Goal: Transaction & Acquisition: Purchase product/service

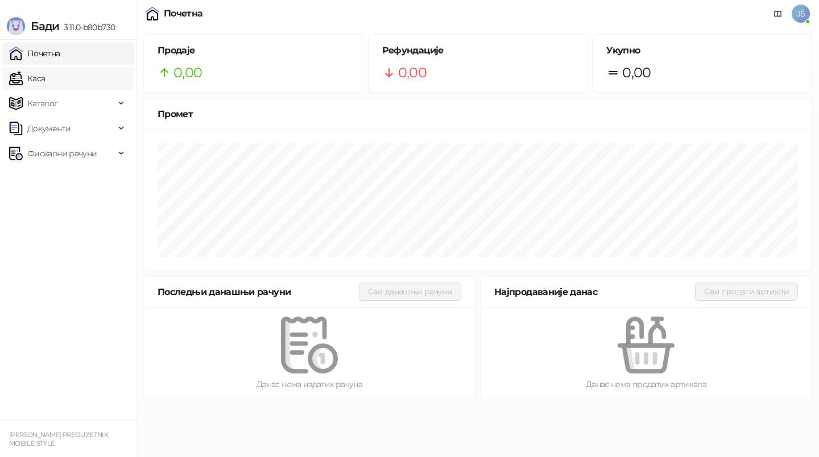
click at [45, 85] on link "Каса" at bounding box center [27, 78] width 36 height 23
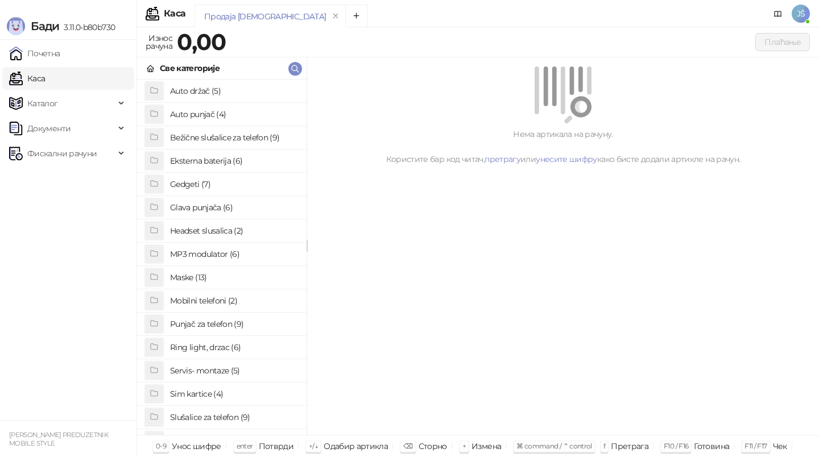
click at [202, 327] on h4 "Punjač za telefon (9)" at bounding box center [233, 324] width 127 height 18
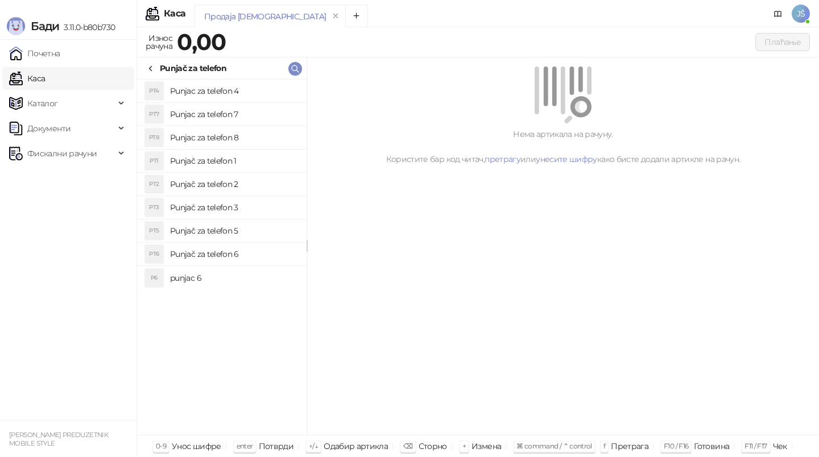
click at [241, 213] on h4 "Punjač za telefon 3" at bounding box center [233, 208] width 127 height 18
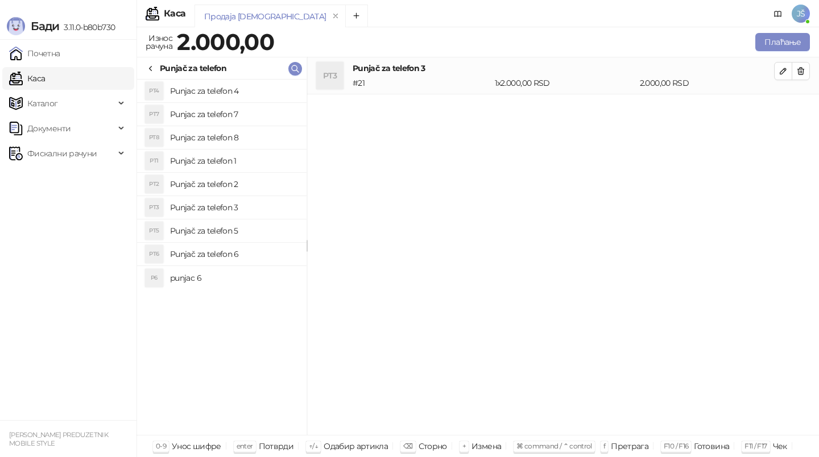
click at [242, 236] on h4 "Punjač za telefon 5" at bounding box center [233, 231] width 127 height 18
click at [247, 254] on h4 "Punjač za telefon 6" at bounding box center [233, 254] width 127 height 18
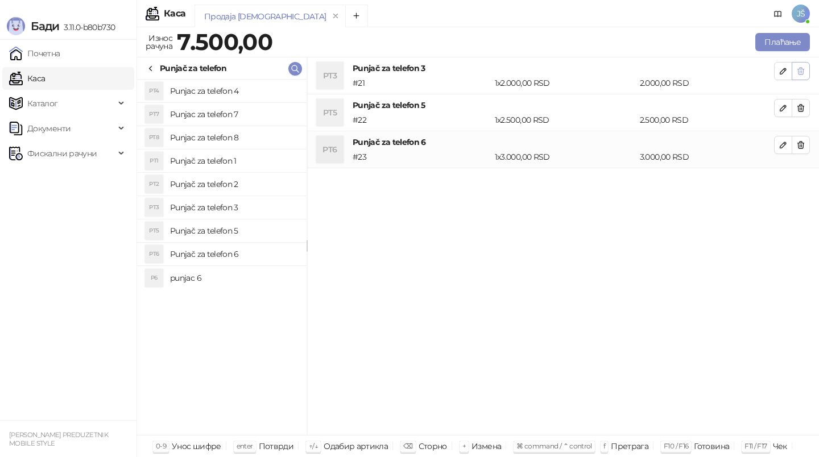
click at [796, 77] on button "button" at bounding box center [801, 71] width 18 height 18
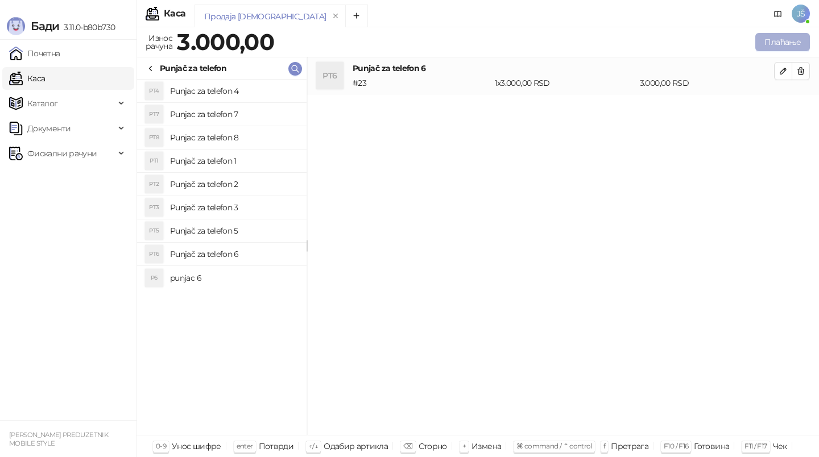
click at [777, 46] on button "Плаћање" at bounding box center [783, 42] width 55 height 18
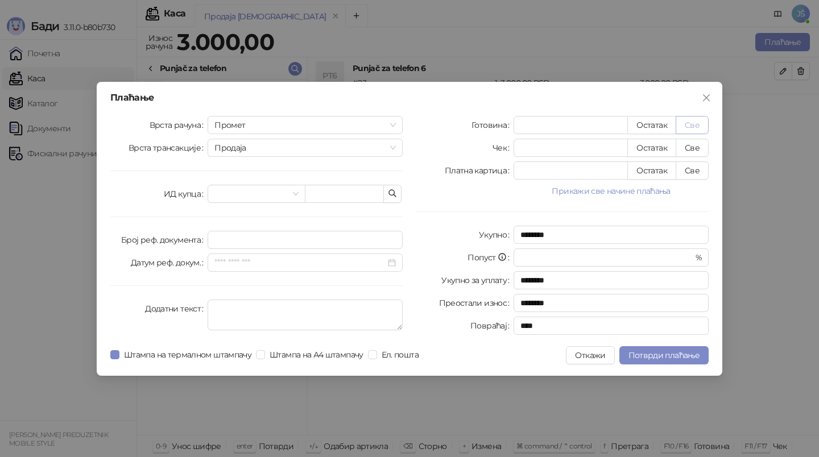
click at [688, 128] on button "Све" at bounding box center [692, 125] width 33 height 18
type input "****"
click at [673, 353] on span "Потврди плаћање" at bounding box center [664, 355] width 71 height 10
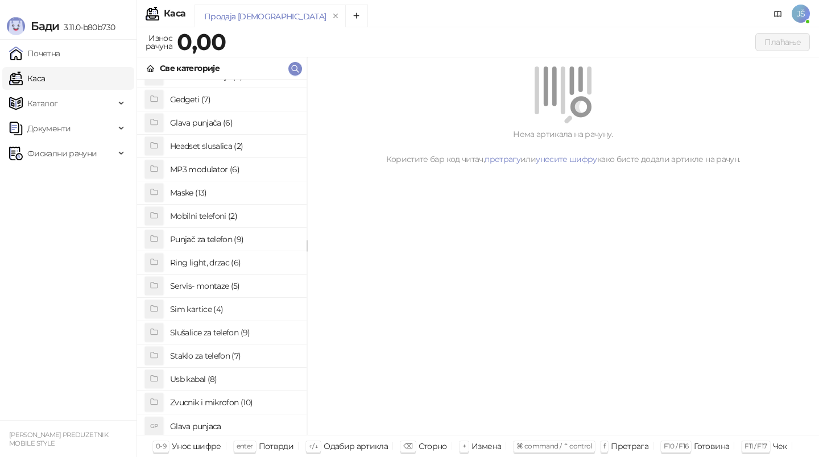
scroll to position [88, 0]
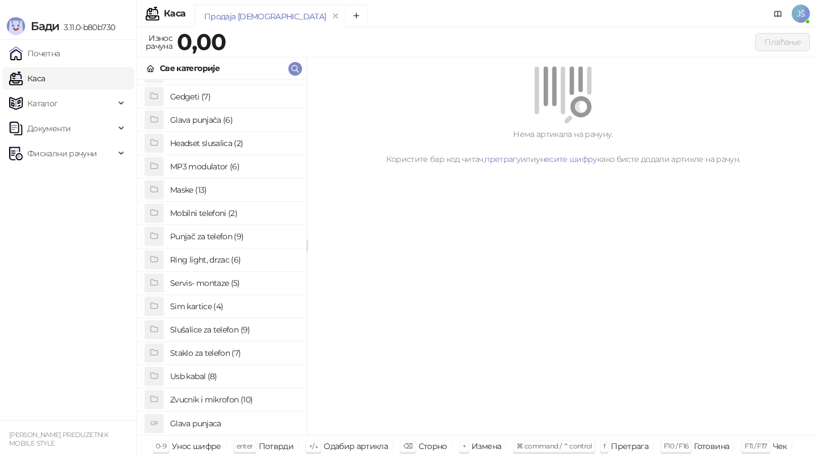
click at [188, 377] on h4 "Usb kabal (8)" at bounding box center [233, 377] width 127 height 18
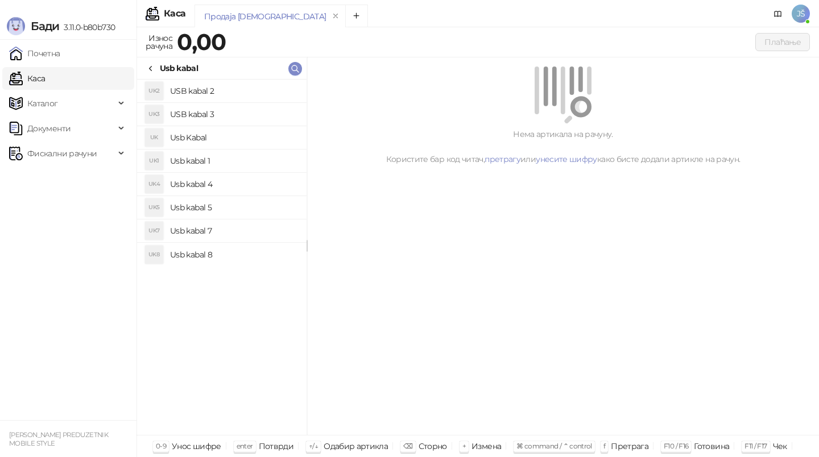
click at [228, 105] on h4 "USB kabal 3" at bounding box center [233, 114] width 127 height 18
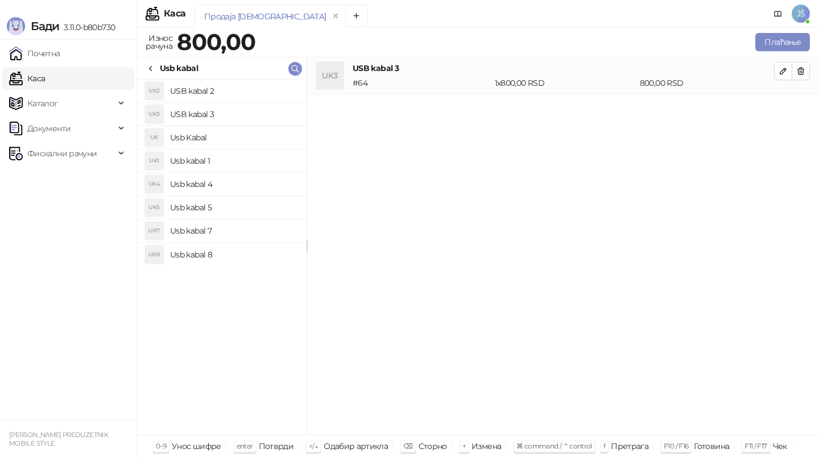
click at [234, 181] on h4 "Usb kabal 4" at bounding box center [233, 184] width 127 height 18
click at [800, 77] on button "button" at bounding box center [801, 71] width 18 height 18
click at [795, 42] on button "Плаћање" at bounding box center [783, 42] width 55 height 18
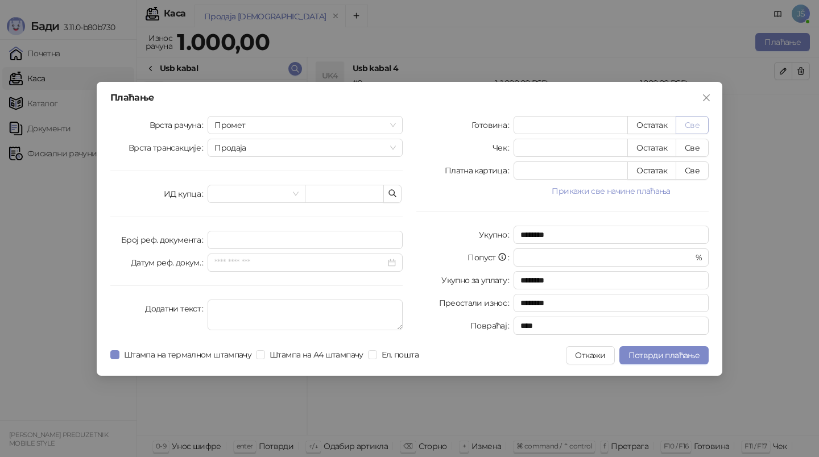
click at [695, 127] on button "Све" at bounding box center [692, 125] width 33 height 18
type input "****"
click at [663, 355] on span "Потврди плаћање" at bounding box center [664, 355] width 71 height 10
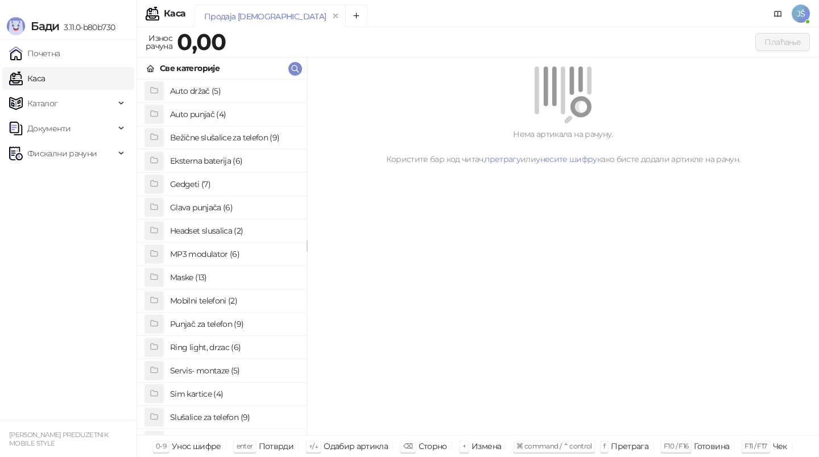
click at [216, 133] on h4 "Bežične slušalice za telefon (9)" at bounding box center [233, 138] width 127 height 18
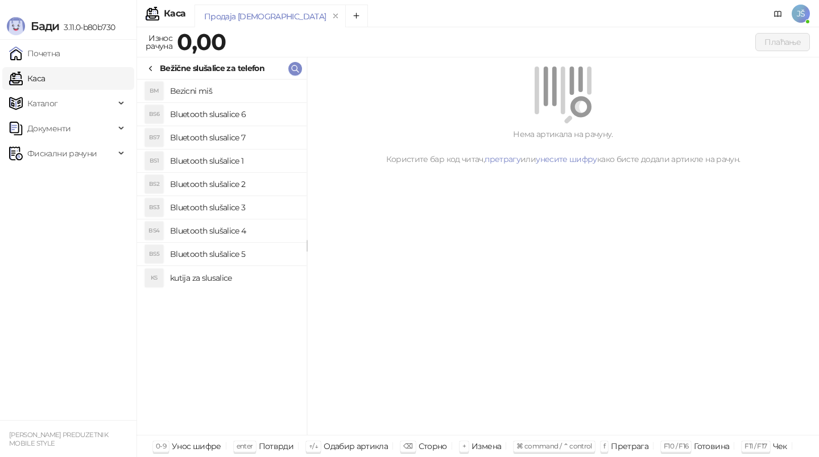
click at [247, 196] on li "BS3 Bluetooth slušalice 3" at bounding box center [222, 207] width 170 height 23
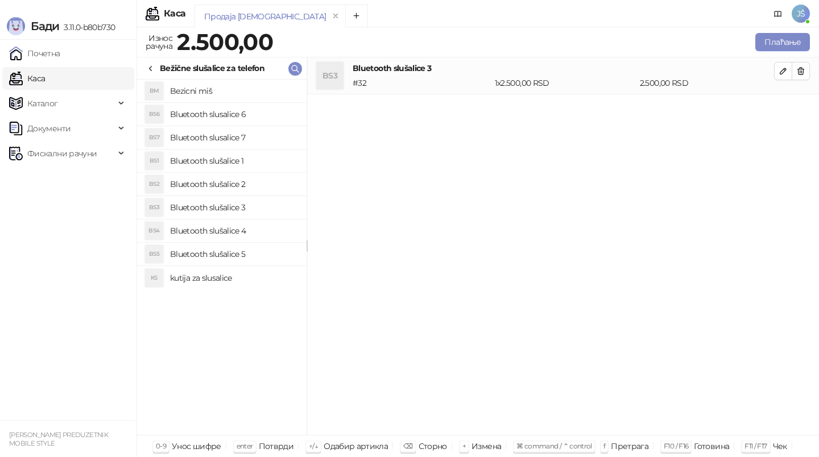
click at [237, 184] on h4 "Bluetooth slušalice 2" at bounding box center [233, 184] width 127 height 18
click at [244, 280] on h4 "kutija za slusalice" at bounding box center [233, 278] width 127 height 18
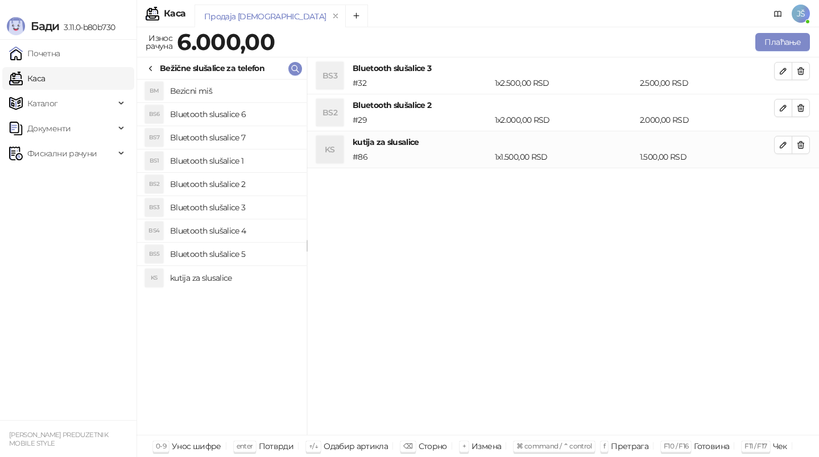
click at [242, 257] on h4 "Bluetooth slušalice 5" at bounding box center [233, 254] width 127 height 18
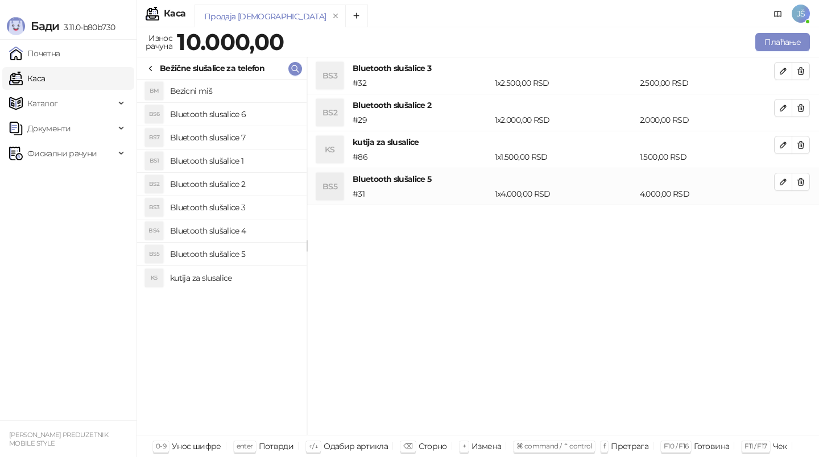
click at [248, 220] on li "BS4 Bluetooth slušalice 4" at bounding box center [222, 231] width 170 height 23
click at [248, 204] on h4 "Bluetooth slušalice 3" at bounding box center [233, 208] width 127 height 18
click at [263, 113] on h4 "Bluetooth slusalice 6" at bounding box center [233, 114] width 127 height 18
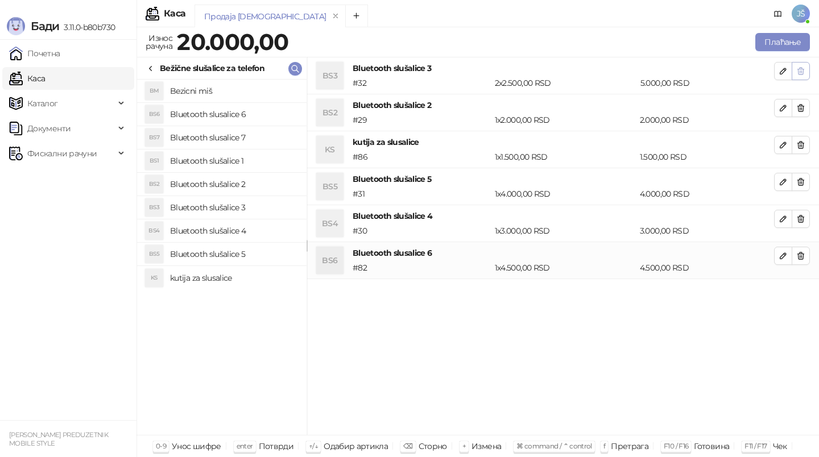
click at [808, 64] on button "button" at bounding box center [801, 71] width 18 height 18
click at [808, 99] on button "button" at bounding box center [801, 108] width 18 height 18
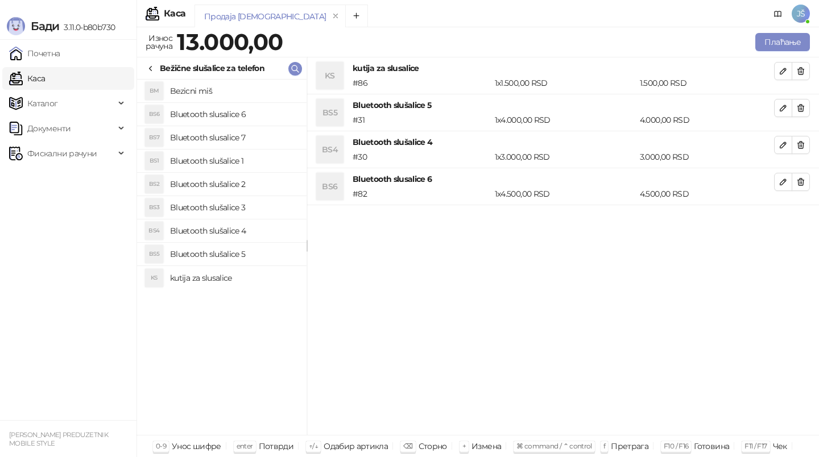
click at [808, 64] on button "button" at bounding box center [801, 71] width 18 height 18
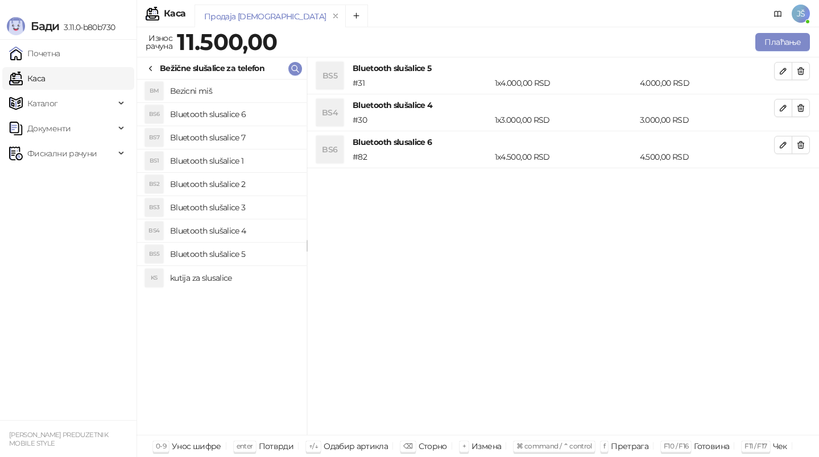
click at [808, 64] on button "button" at bounding box center [801, 71] width 18 height 18
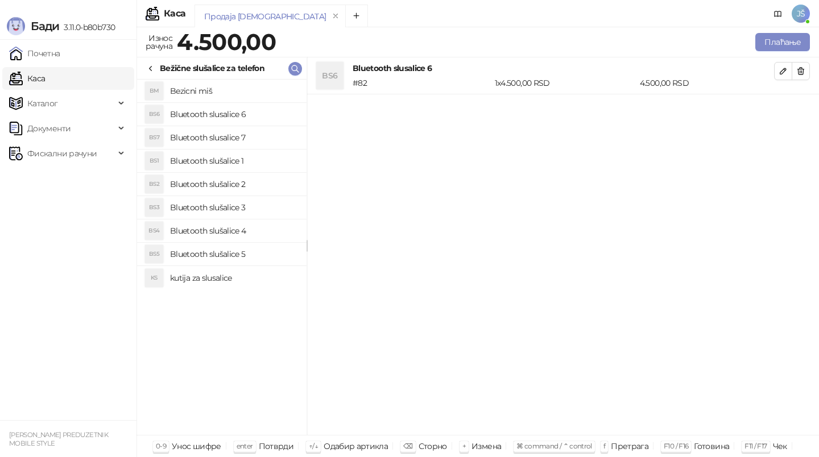
click at [808, 64] on button "button" at bounding box center [801, 71] width 18 height 18
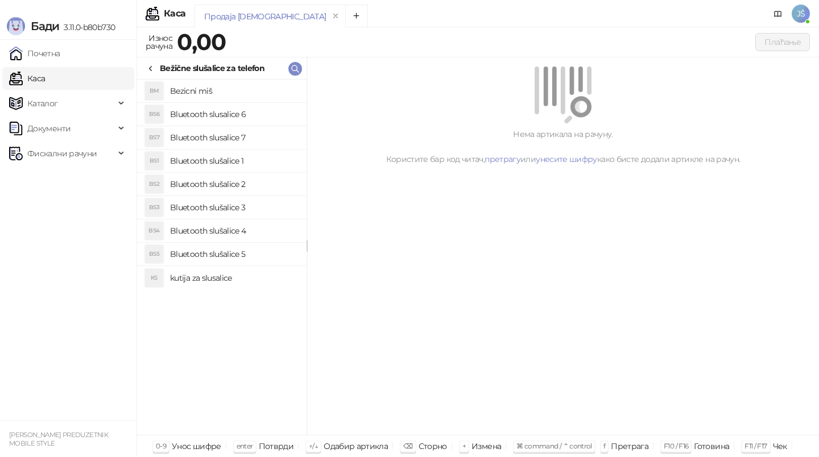
click at [209, 113] on h4 "Bluetooth slusalice 6" at bounding box center [233, 114] width 127 height 18
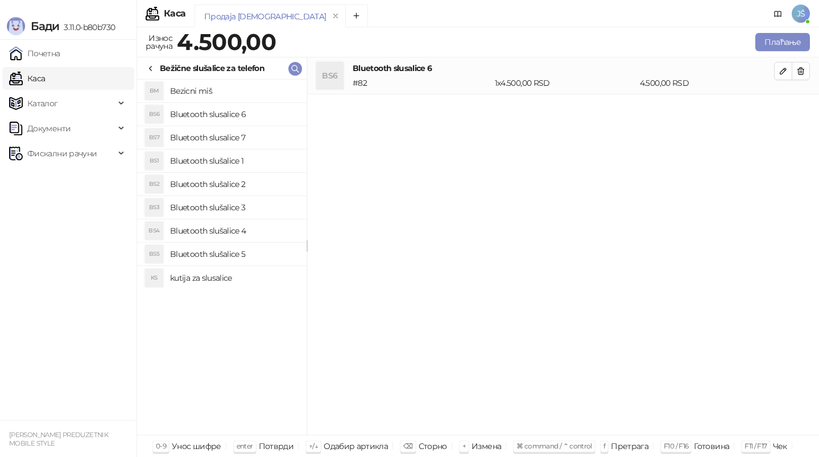
click at [208, 131] on h4 "Bluetooth slusalice 7" at bounding box center [233, 138] width 127 height 18
click at [208, 164] on h4 "Bluetooth slušalice 1" at bounding box center [233, 161] width 127 height 18
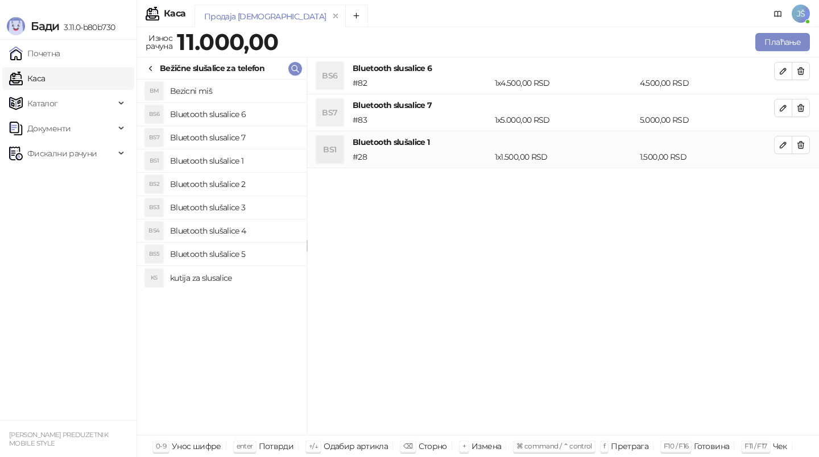
click at [211, 182] on h4 "Bluetooth slušalice 2" at bounding box center [233, 184] width 127 height 18
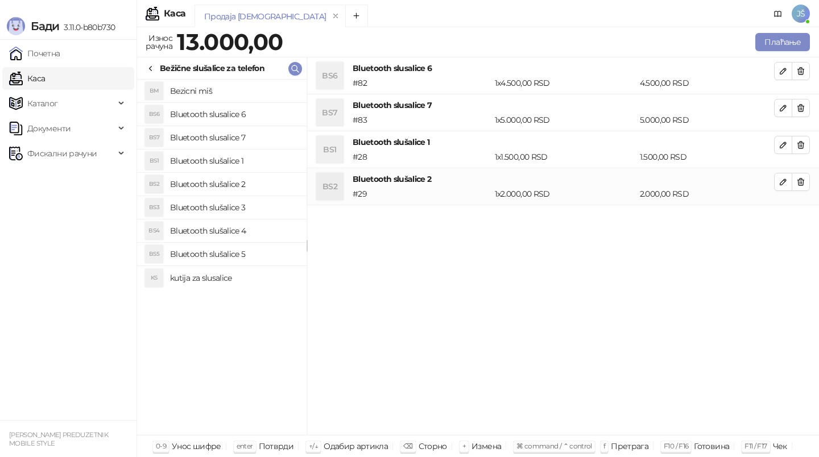
click at [212, 204] on h4 "Bluetooth slušalice 3" at bounding box center [233, 208] width 127 height 18
click at [214, 229] on h4 "Bluetooth slušalice 4" at bounding box center [233, 231] width 127 height 18
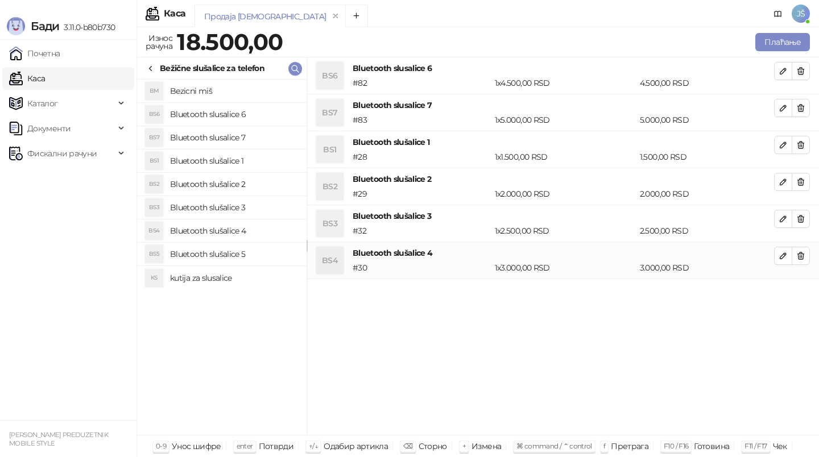
click at [217, 245] on h4 "Bluetooth slušalice 5" at bounding box center [233, 254] width 127 height 18
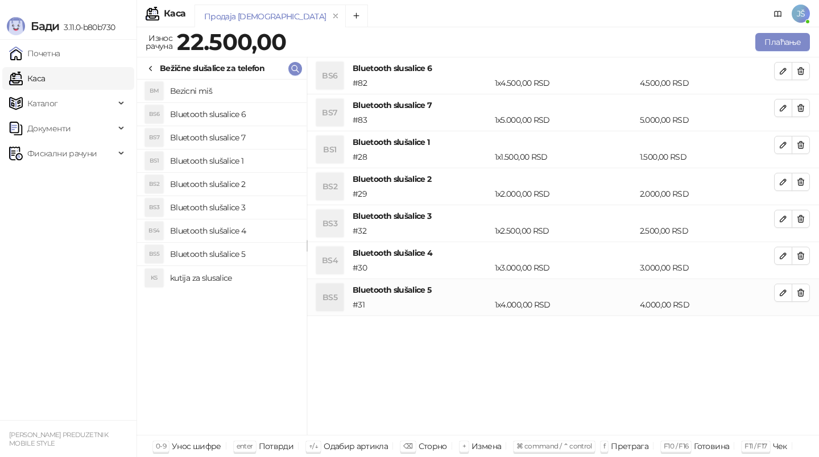
click at [211, 283] on h4 "kutija za slusalice" at bounding box center [233, 278] width 127 height 18
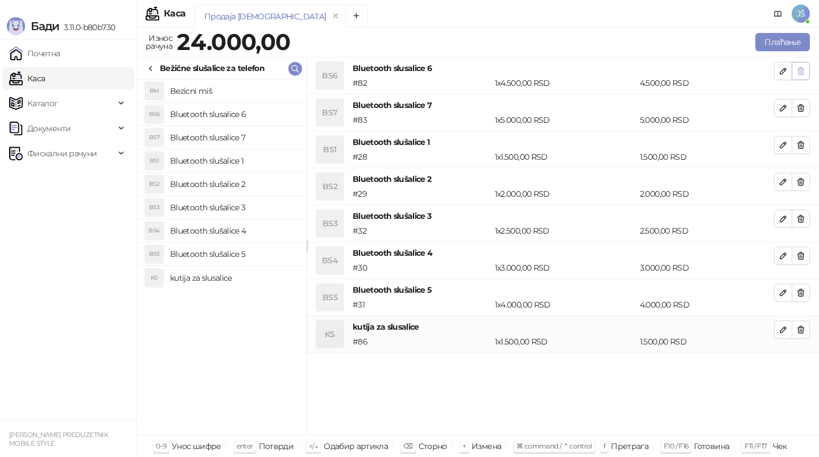
click at [800, 75] on icon "button" at bounding box center [800, 71] width 9 height 9
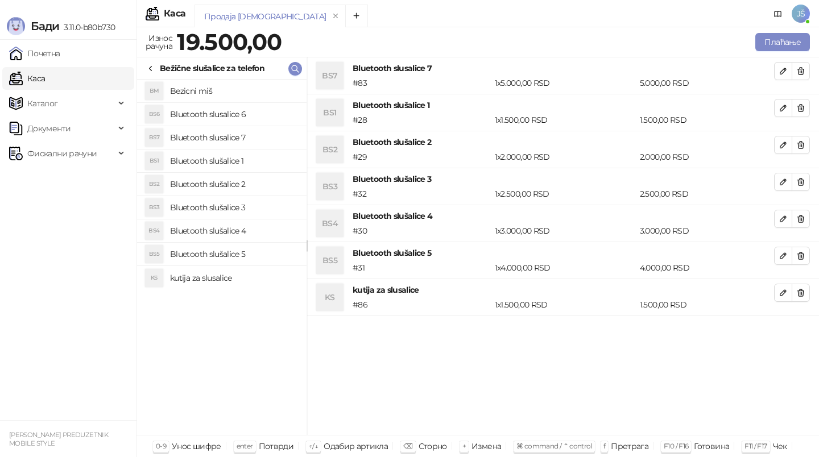
click at [800, 75] on icon "button" at bounding box center [800, 71] width 9 height 9
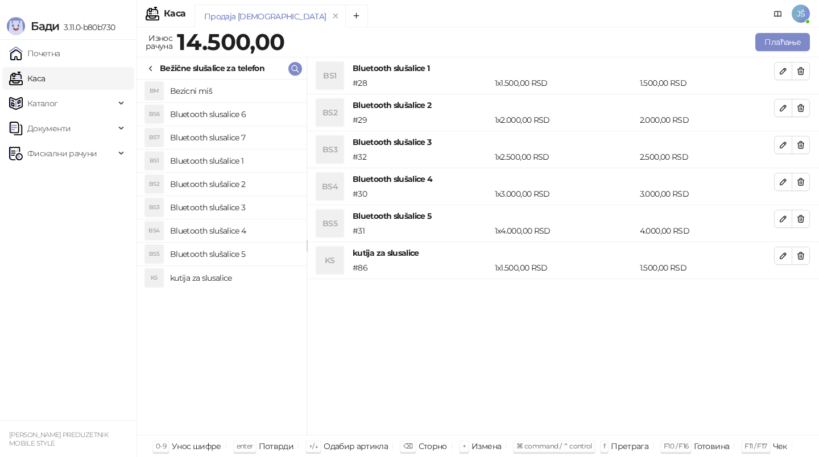
click at [800, 75] on icon "button" at bounding box center [800, 71] width 9 height 9
click at [800, 102] on span "button" at bounding box center [800, 107] width 9 height 11
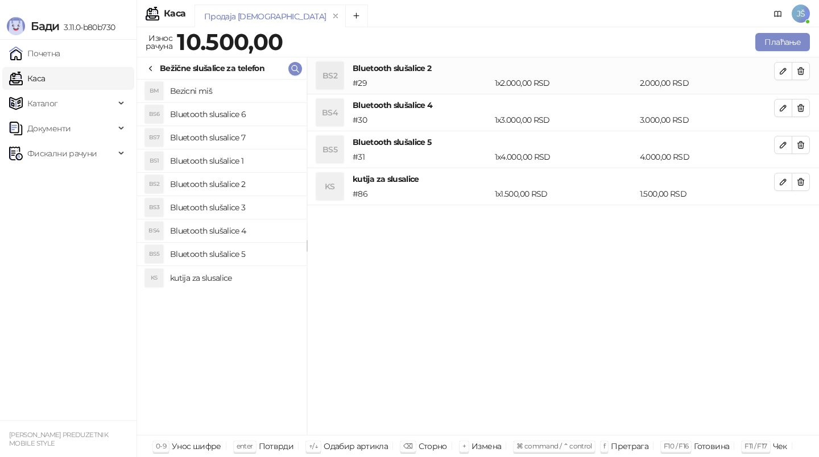
click at [800, 102] on span "button" at bounding box center [800, 107] width 9 height 11
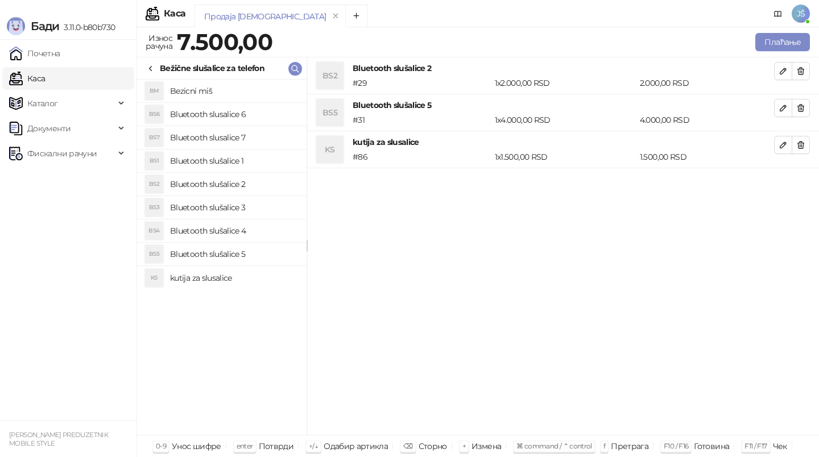
click at [800, 102] on span "button" at bounding box center [800, 107] width 9 height 11
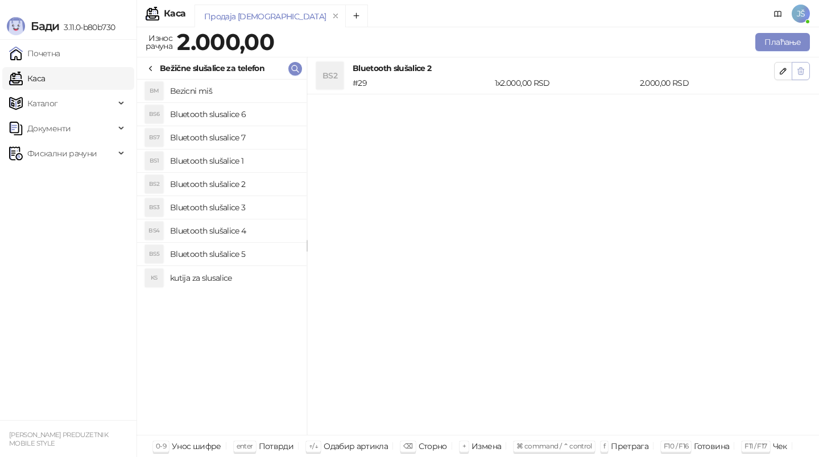
click at [797, 71] on icon "button" at bounding box center [800, 71] width 9 height 9
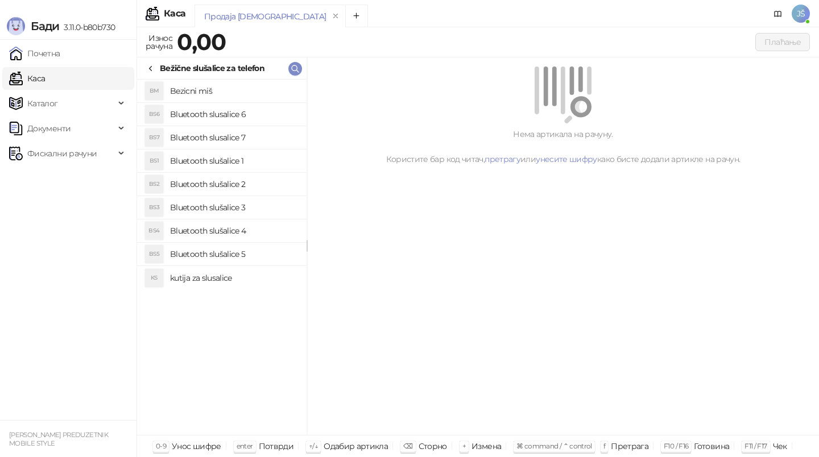
click at [265, 207] on h4 "Bluetooth slušalice 3" at bounding box center [233, 208] width 127 height 18
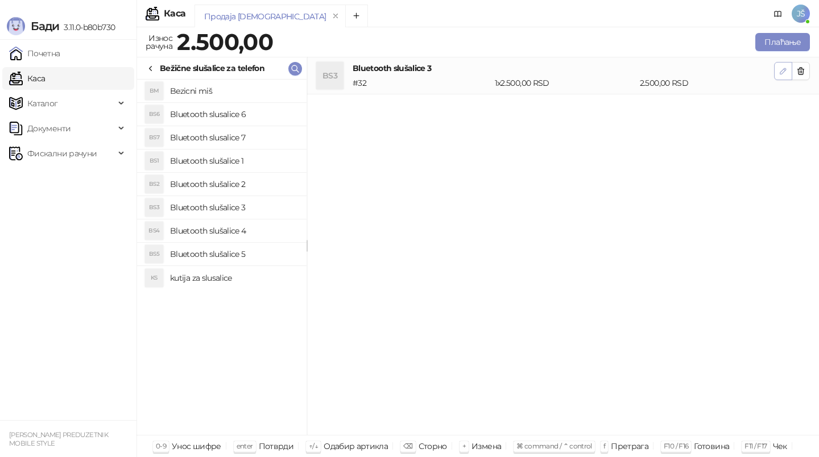
click at [784, 67] on icon "button" at bounding box center [783, 71] width 9 height 9
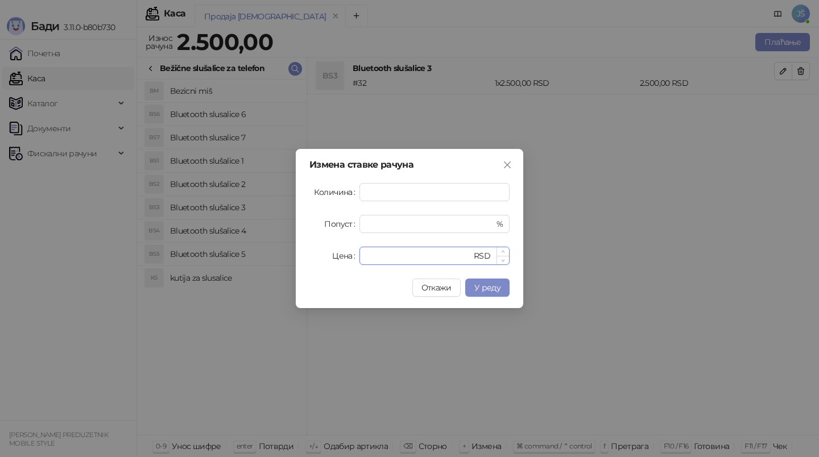
click at [448, 257] on input "****" at bounding box center [418, 255] width 105 height 17
type input "****"
click at [473, 290] on button "У реду" at bounding box center [487, 288] width 44 height 18
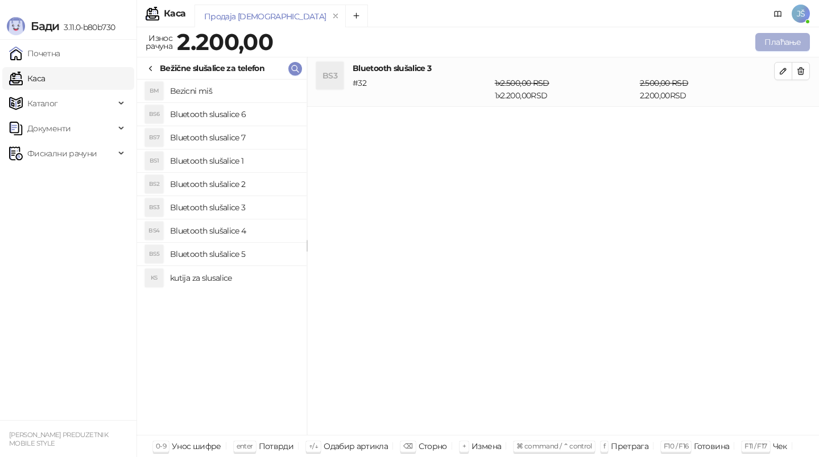
click at [768, 39] on button "Плаћање" at bounding box center [783, 42] width 55 height 18
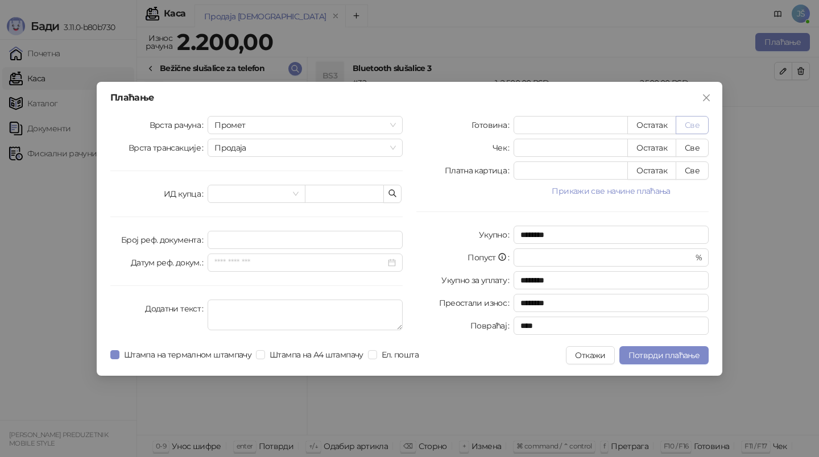
click at [686, 127] on button "Све" at bounding box center [692, 125] width 33 height 18
type input "****"
click at [686, 356] on span "Потврди плаћање" at bounding box center [664, 355] width 71 height 10
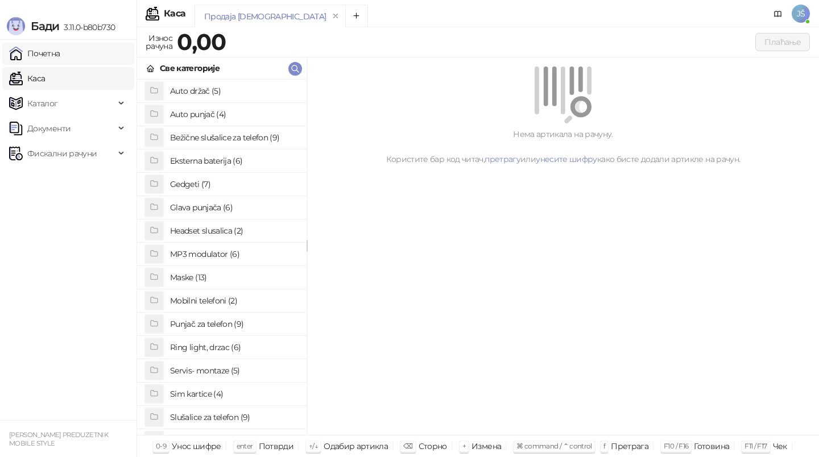
click at [60, 54] on link "Почетна" at bounding box center [34, 53] width 51 height 23
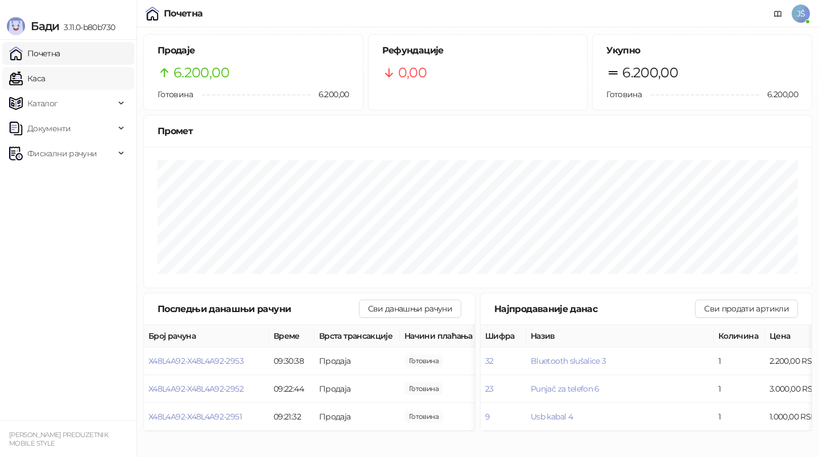
click at [45, 81] on link "Каса" at bounding box center [27, 78] width 36 height 23
